Goal: Task Accomplishment & Management: Use online tool/utility

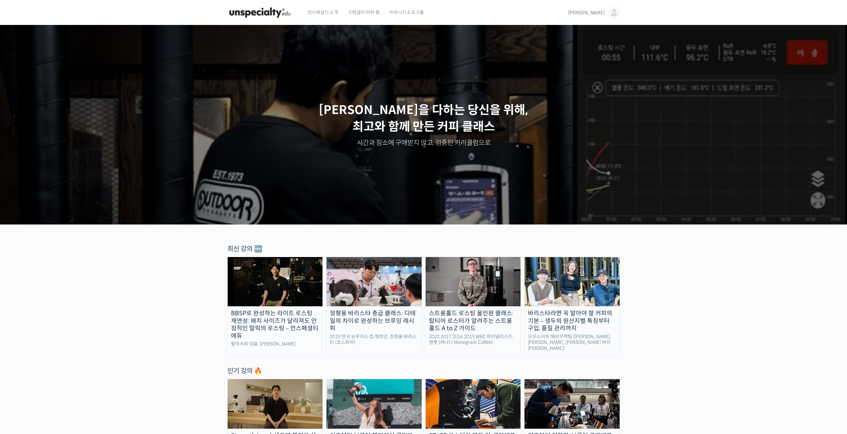
click at [606, 13] on link "[PERSON_NAME]" at bounding box center [594, 12] width 52 height 25
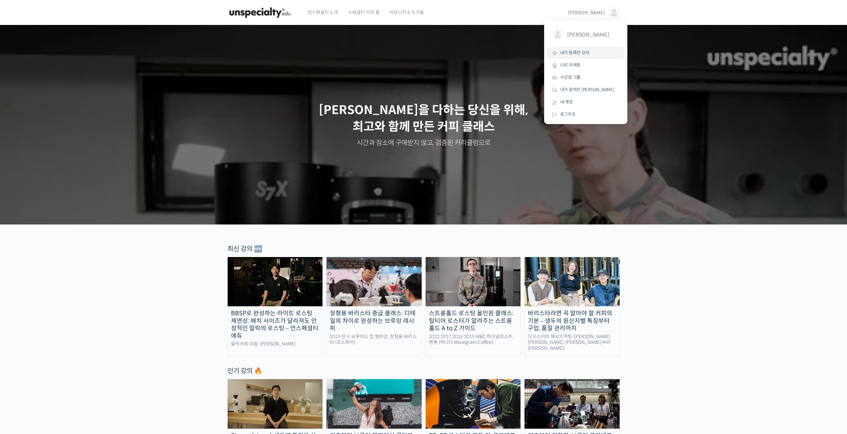
click at [574, 54] on span "내가 등록한 강의" at bounding box center [574, 53] width 29 height 6
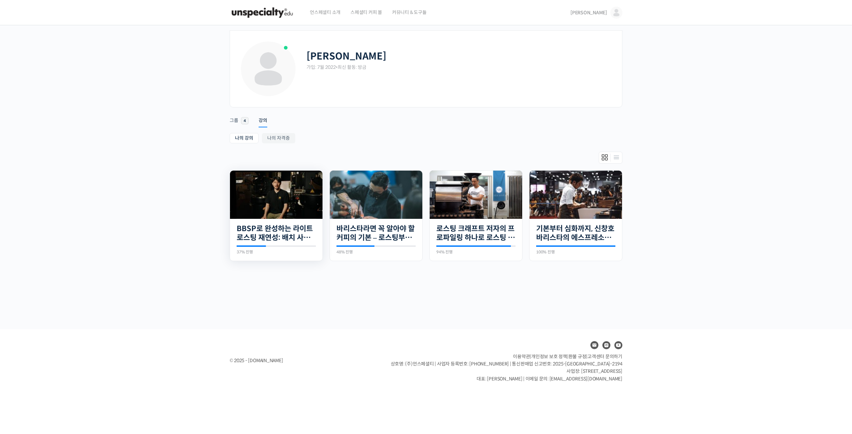
click at [259, 206] on img at bounding box center [276, 195] width 93 height 48
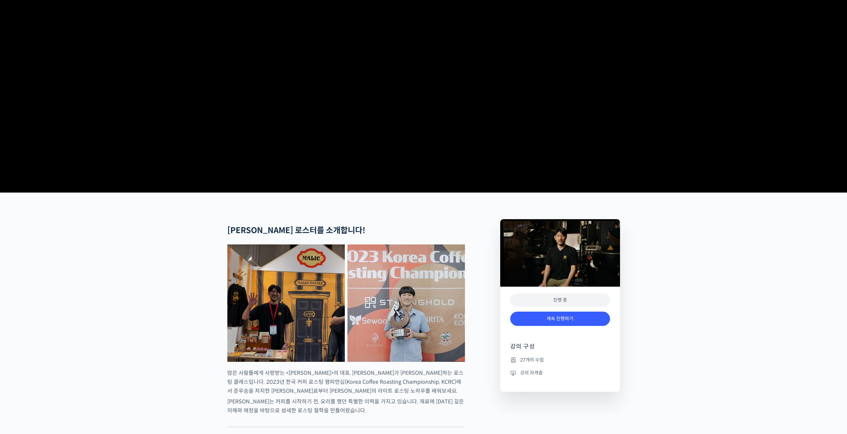
scroll to position [166, 0]
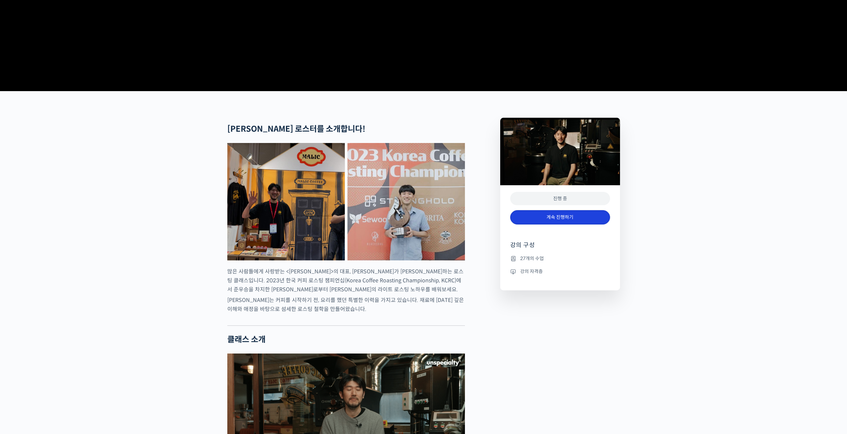
click at [544, 225] on link "계속 진행하기" at bounding box center [560, 217] width 100 height 14
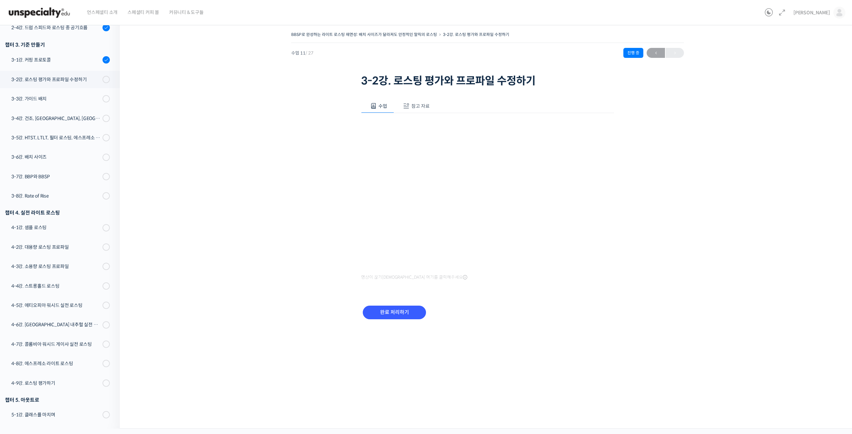
scroll to position [241, 0]
